Goal: Find specific page/section: Find specific page/section

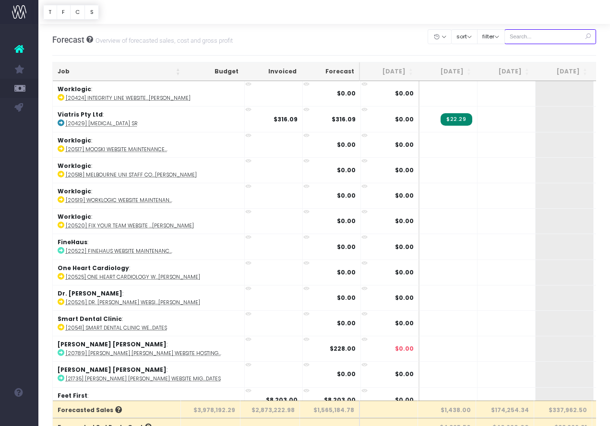
click at [551, 39] on input "text" at bounding box center [550, 36] width 92 height 15
paste input "24608"
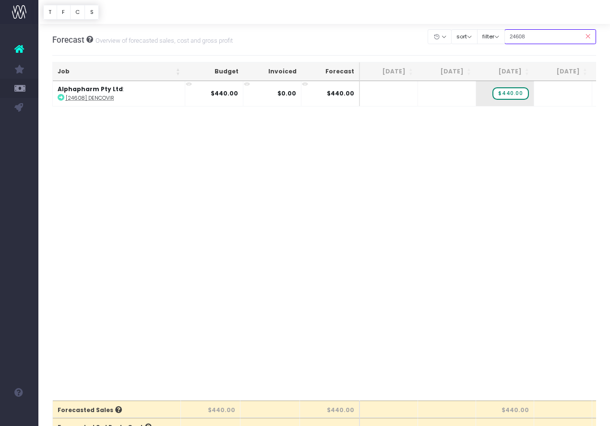
drag, startPoint x: 551, startPoint y: 38, endPoint x: 422, endPoint y: 26, distance: 130.0
click at [422, 26] on div "Forecast Overview of forecasted sales, cost and gross profit Clear Filters Hide…" at bounding box center [324, 40] width 544 height 32
paste input "9"
drag, startPoint x: 545, startPoint y: 39, endPoint x: 477, endPoint y: 35, distance: 68.2
click at [477, 35] on div "Clear Filters Hide [DATE] [DATE] [DATE] [DATE] [DATE] [DATE] [DATE] [DATE] [DAT…" at bounding box center [512, 37] width 168 height 20
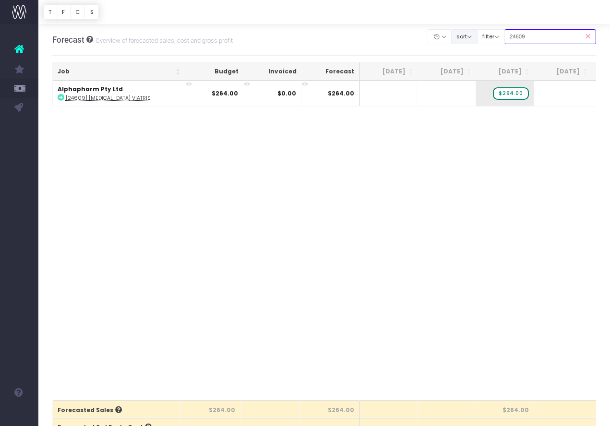
paste input "575"
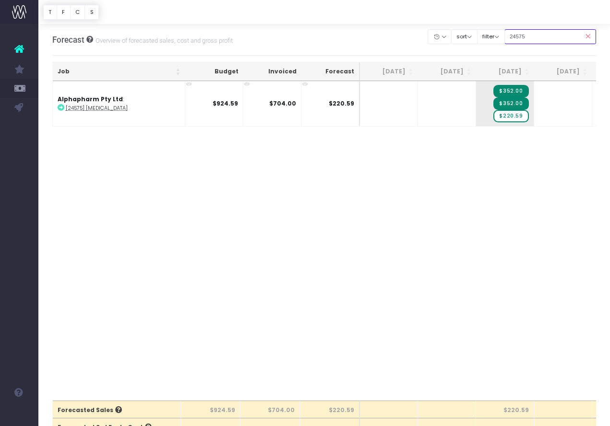
drag, startPoint x: 466, startPoint y: 34, endPoint x: 411, endPoint y: 29, distance: 55.4
click at [427, 31] on div "Forecast Overview of forecasted sales, cost and gross profit Clear Filters Hide…" at bounding box center [324, 40] width 544 height 32
paste input "67"
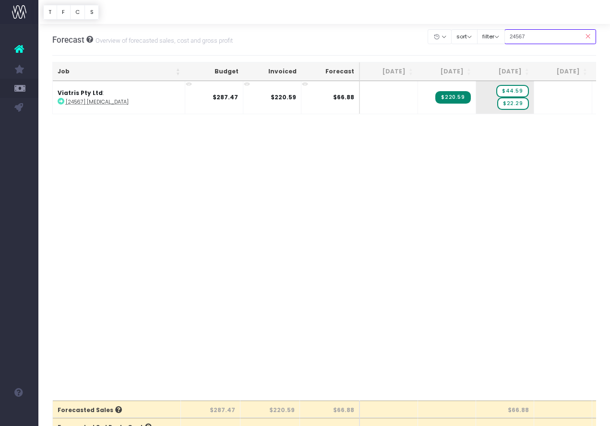
type input "24567"
